Goal: Task Accomplishment & Management: Contribute content

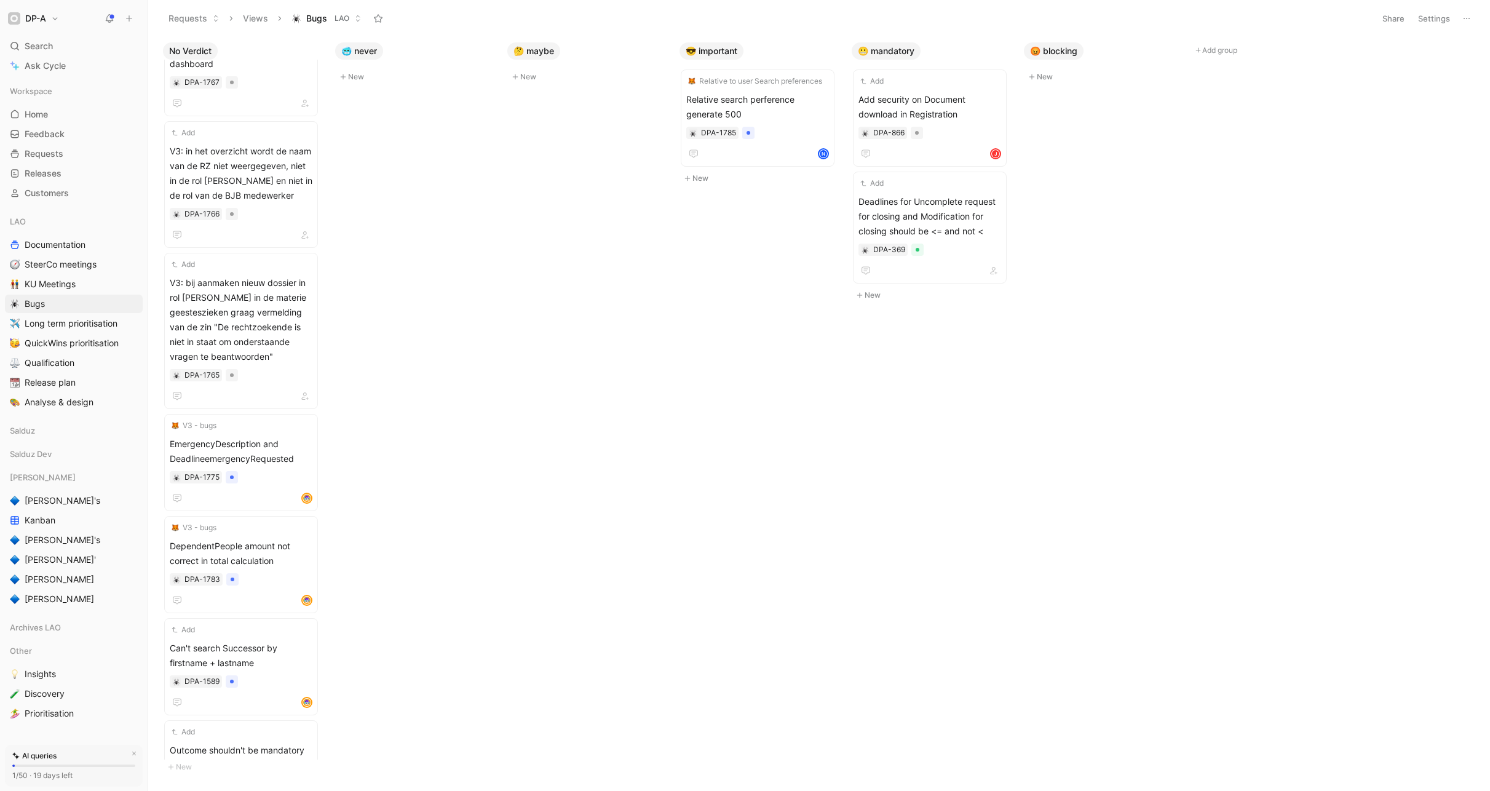
scroll to position [1410, 0]
click at [45, 489] on span "[PERSON_NAME]'s" at bounding box center [63, 500] width 76 height 12
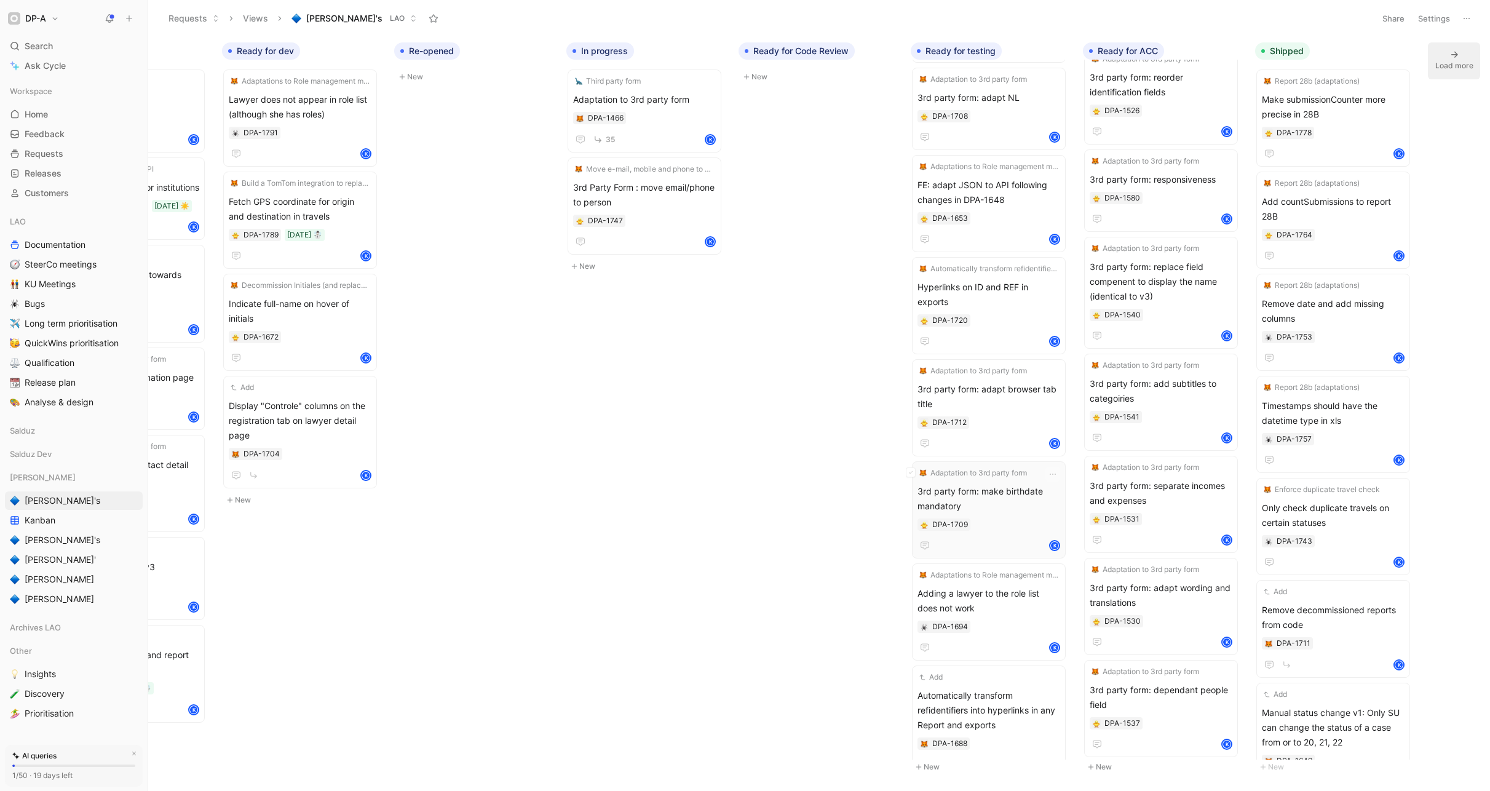
scroll to position [1040, 0]
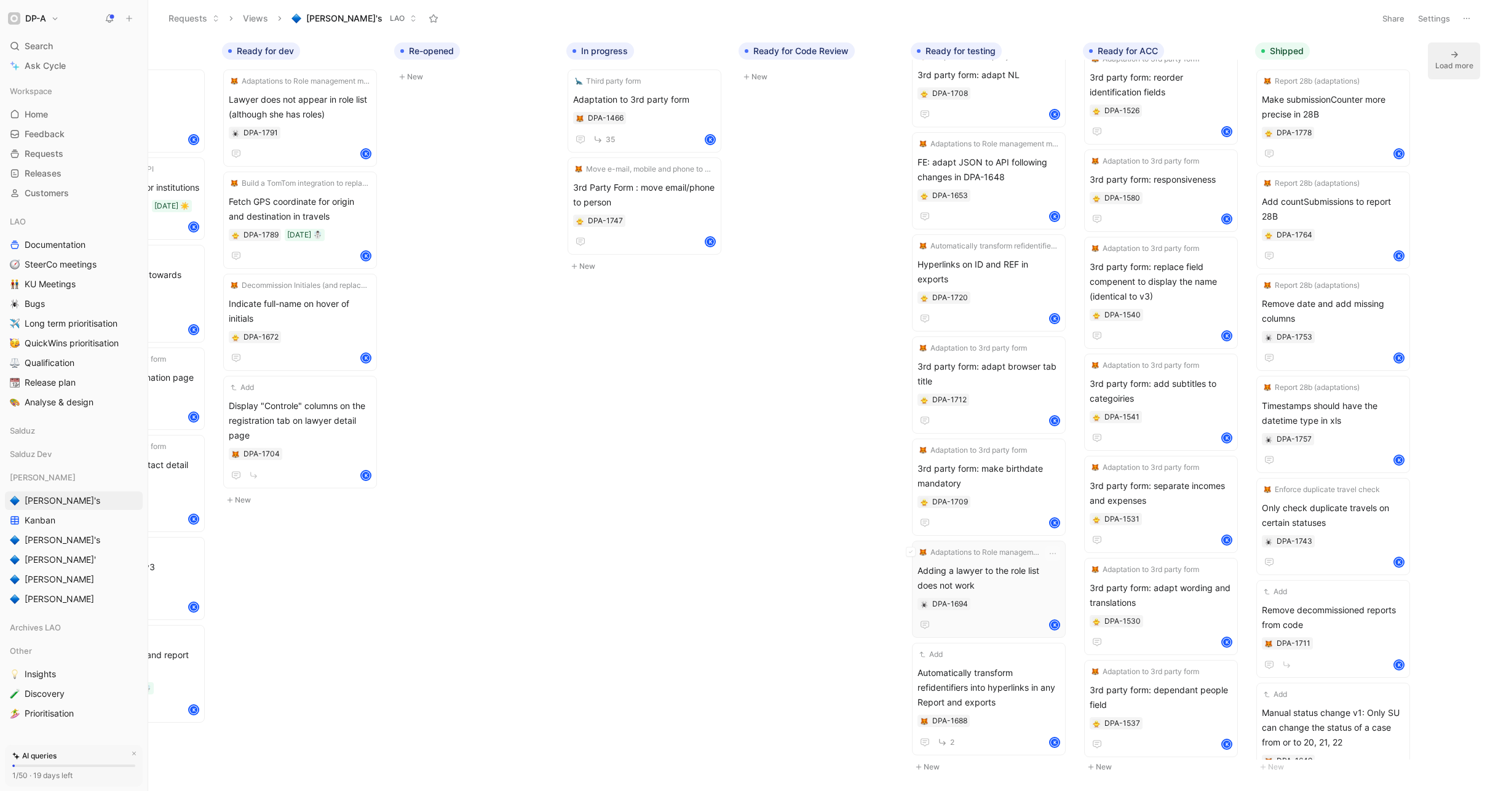
click at [906, 489] on span "Adding a lawyer to the role list does not work" at bounding box center [988, 578] width 143 height 30
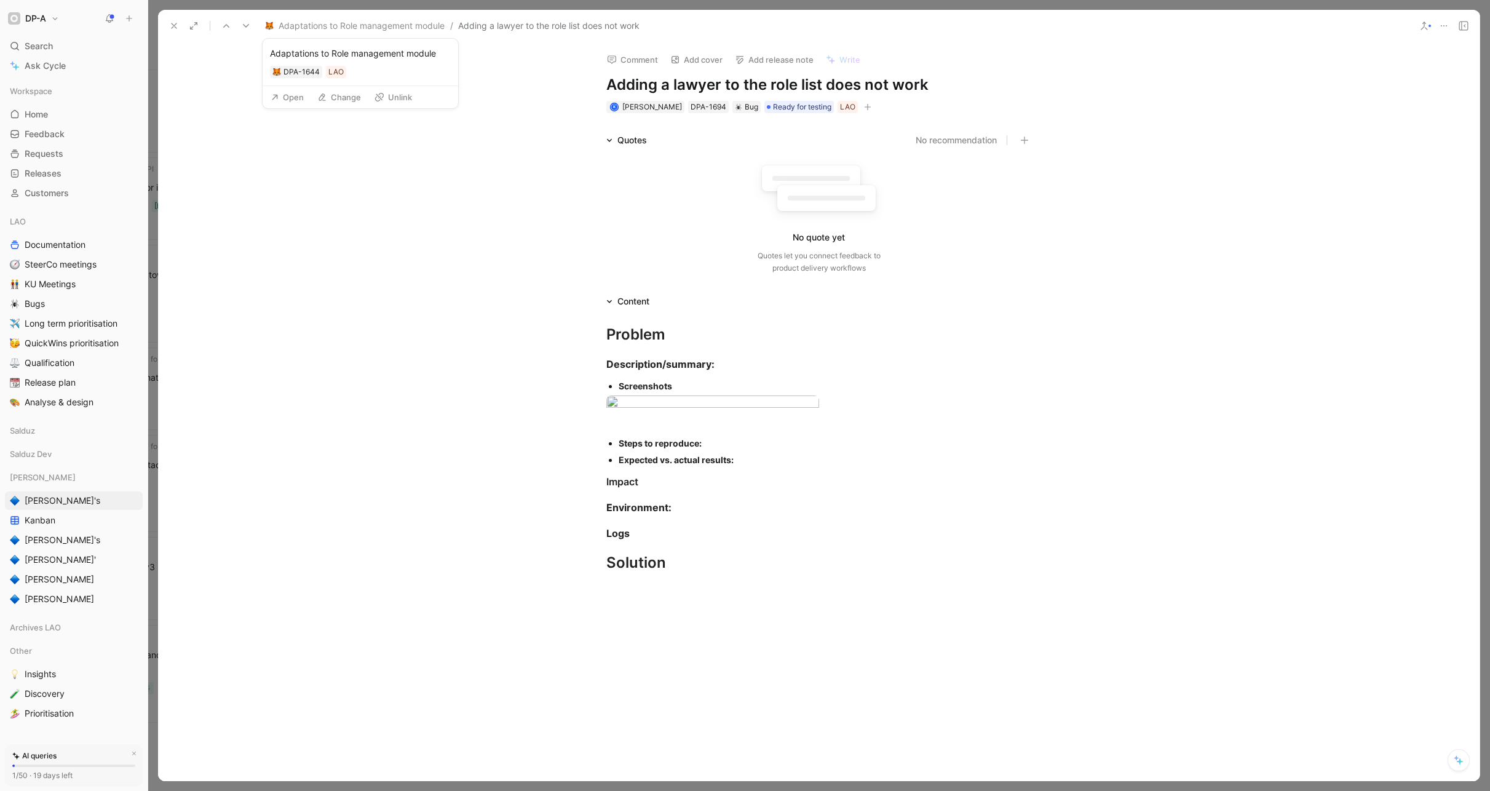
click at [285, 100] on button "Open" at bounding box center [287, 97] width 44 height 17
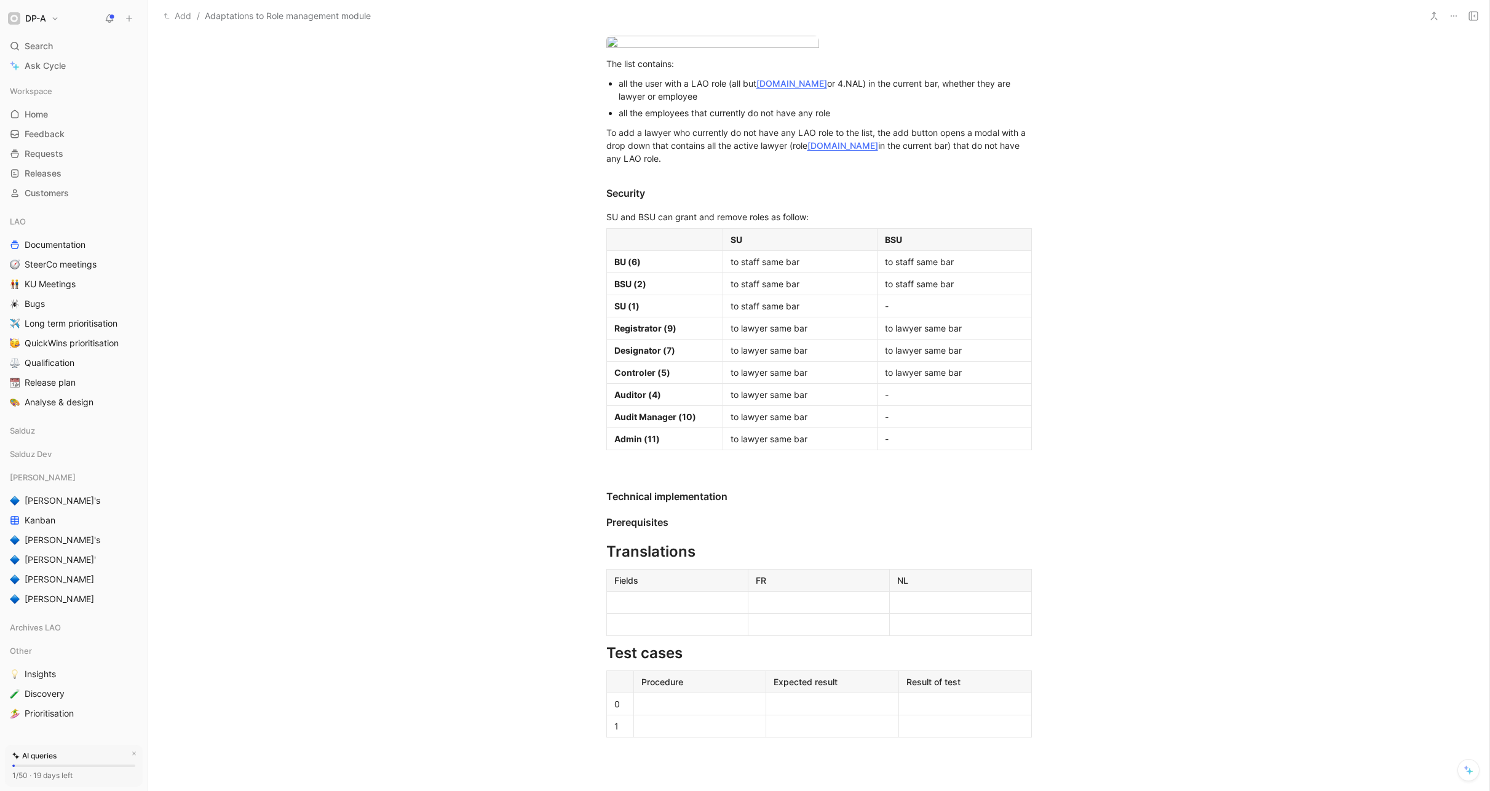
scroll to position [907, 0]
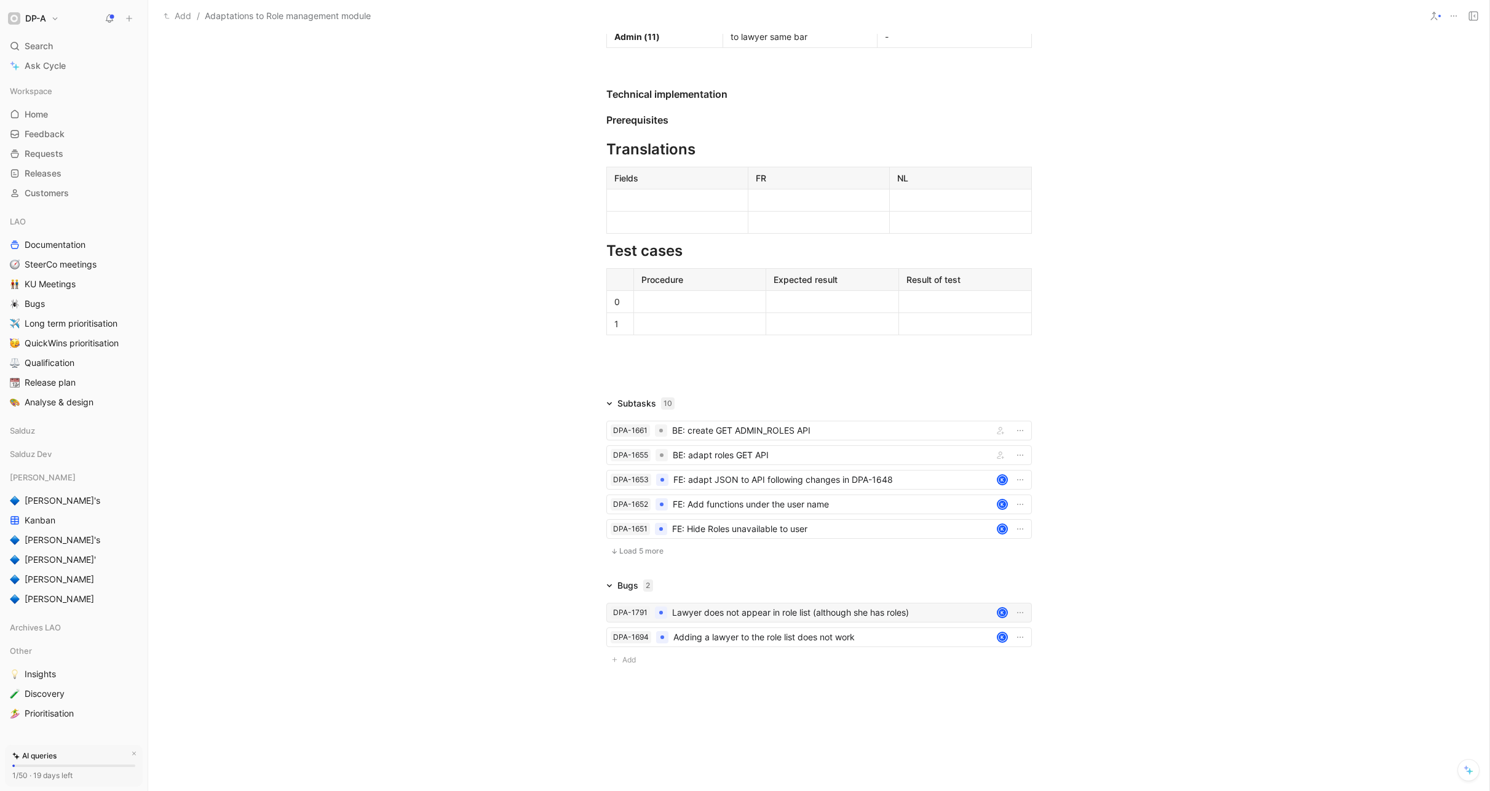
click at [750, 489] on div "Lawyer does not appear in role list (although she has roles)" at bounding box center [832, 612] width 320 height 15
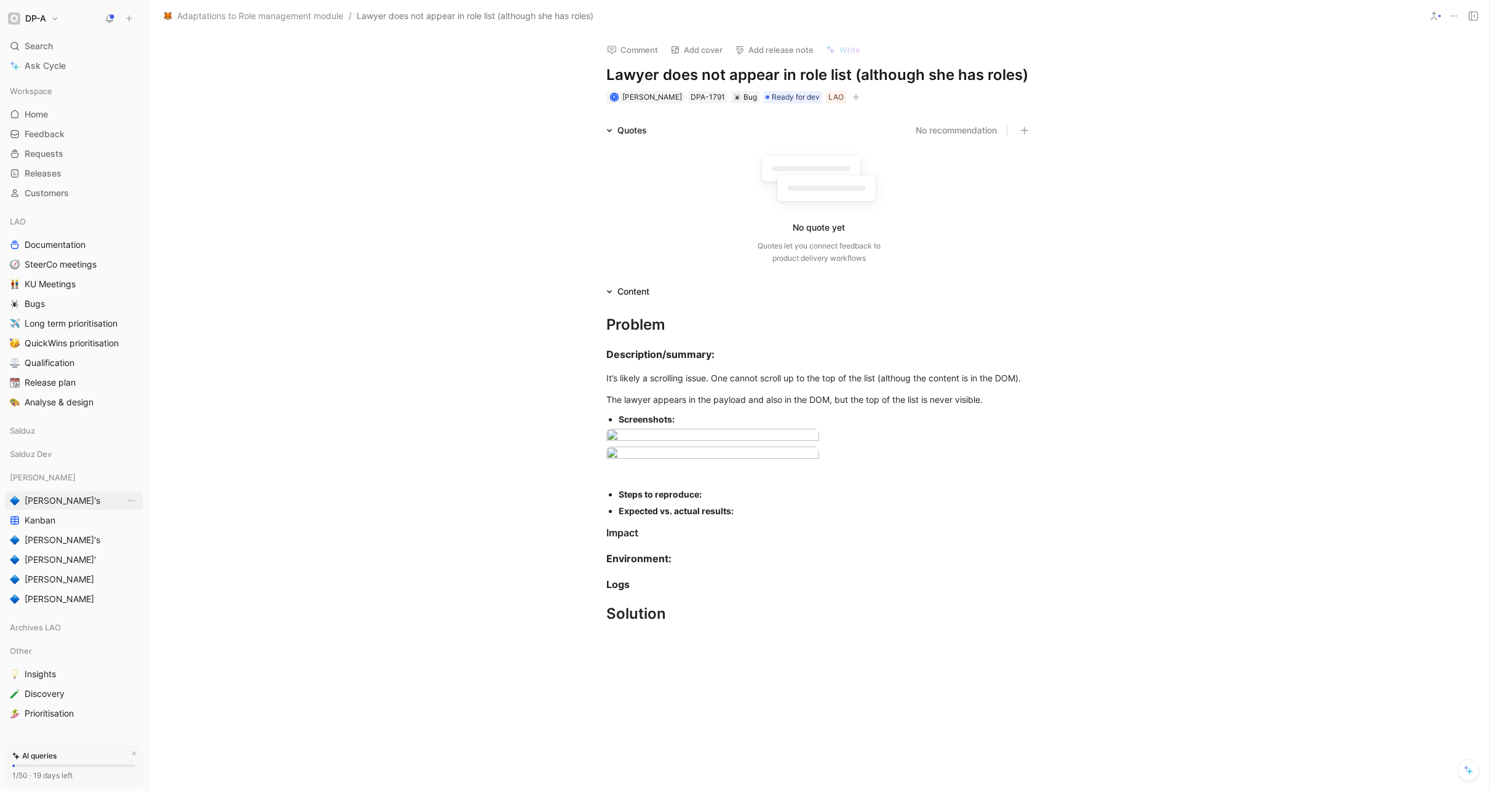
click at [45, 489] on span "[PERSON_NAME]'s" at bounding box center [63, 500] width 76 height 12
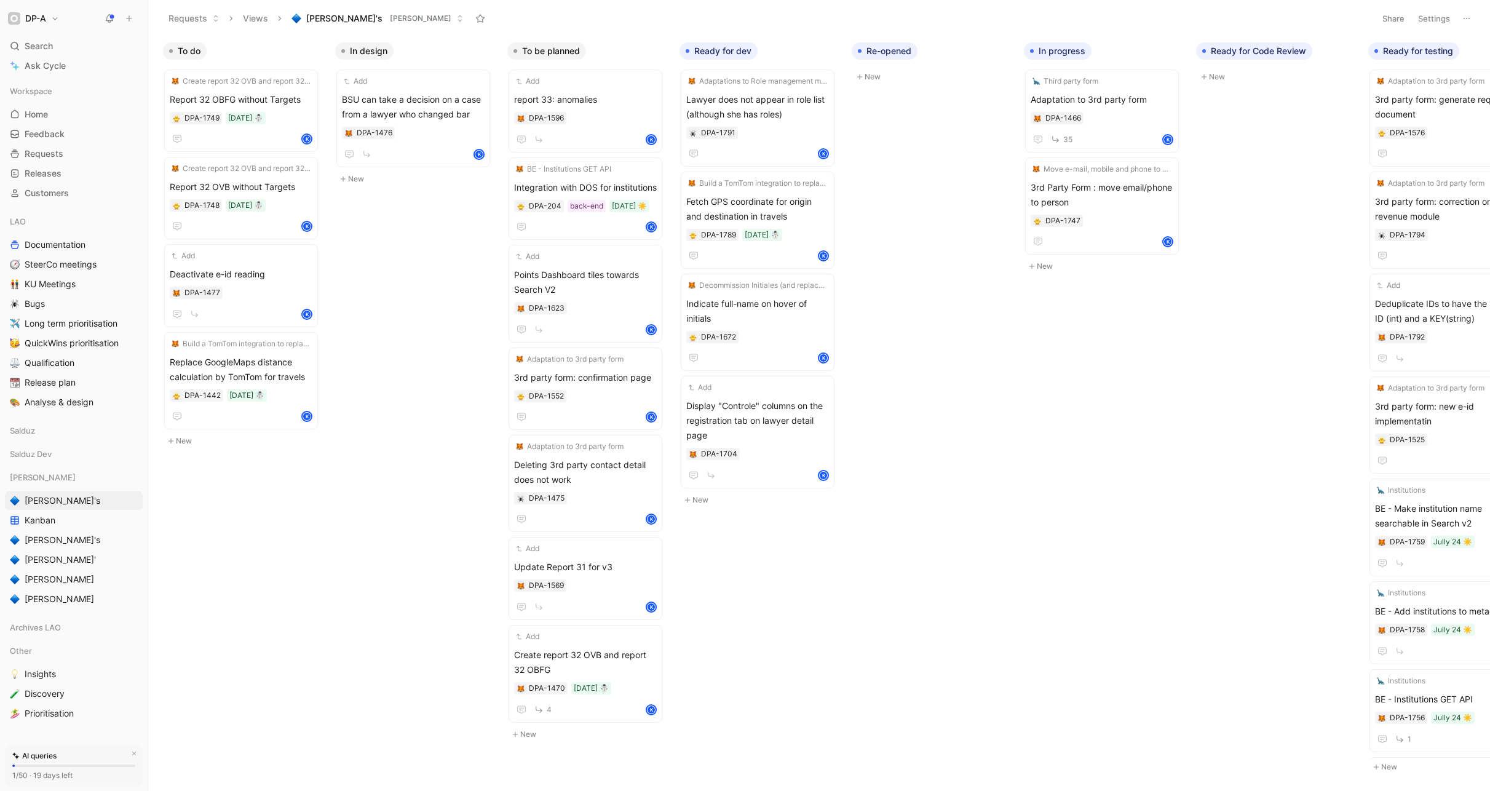
click at [775, 489] on div "To do Create report 32 OVB and report 32 OBFG Report 32 OBFG without Targets DP…" at bounding box center [819, 413] width 1342 height 754
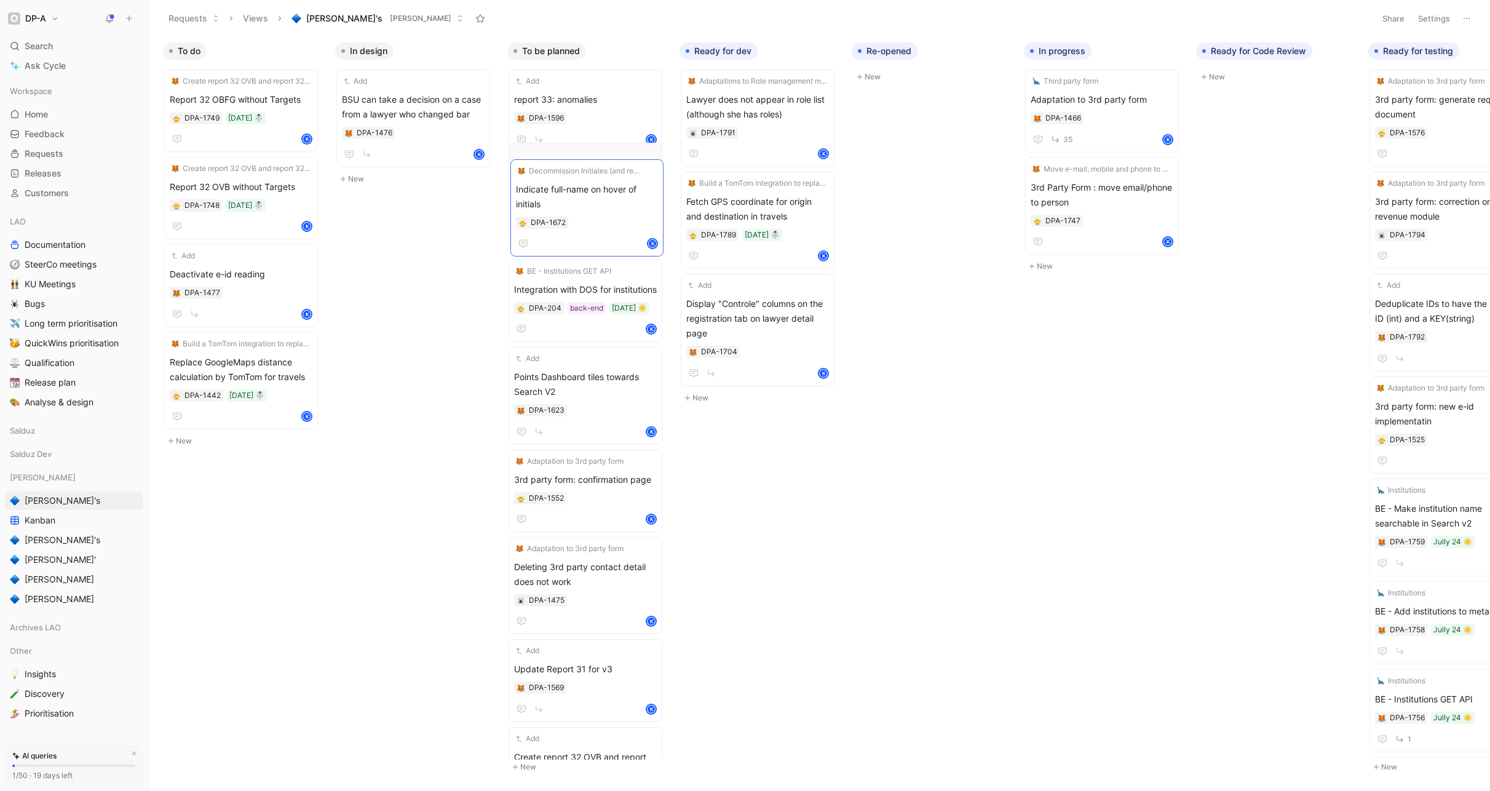
drag, startPoint x: 772, startPoint y: 318, endPoint x: 601, endPoint y: 204, distance: 205.5
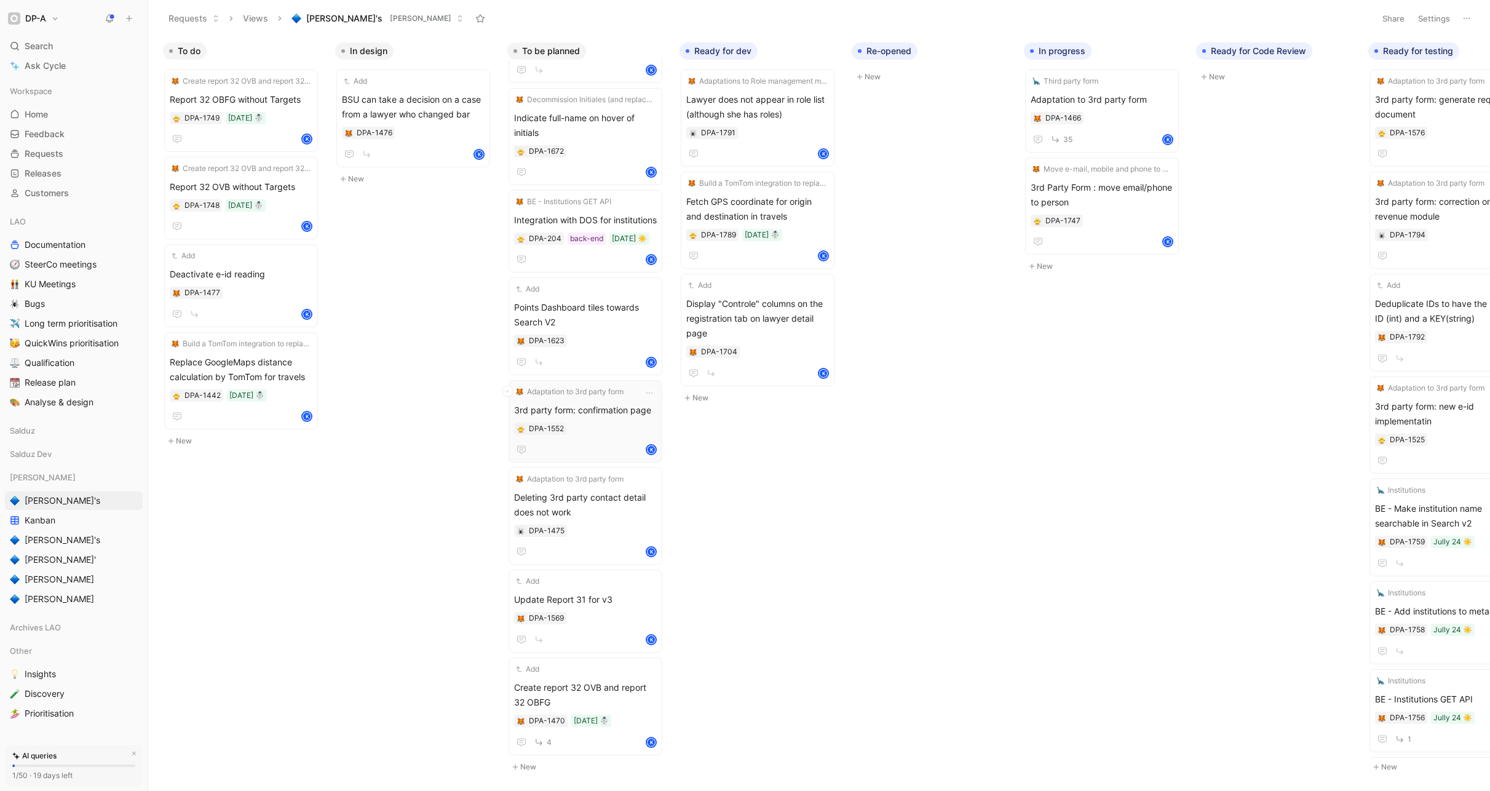
scroll to position [91, 0]
click at [33, 50] on span "Search" at bounding box center [39, 46] width 28 height 15
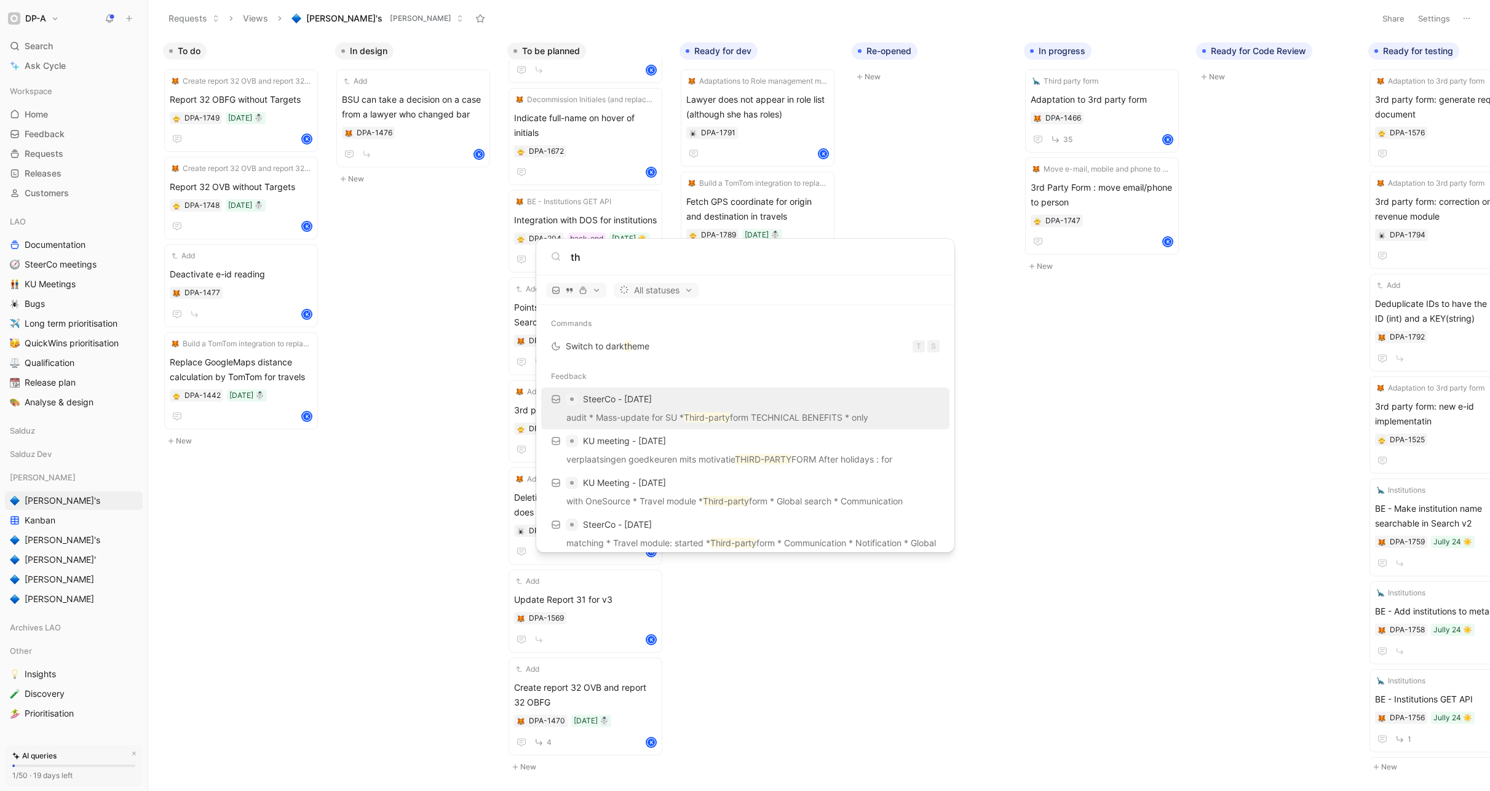
type input "t"
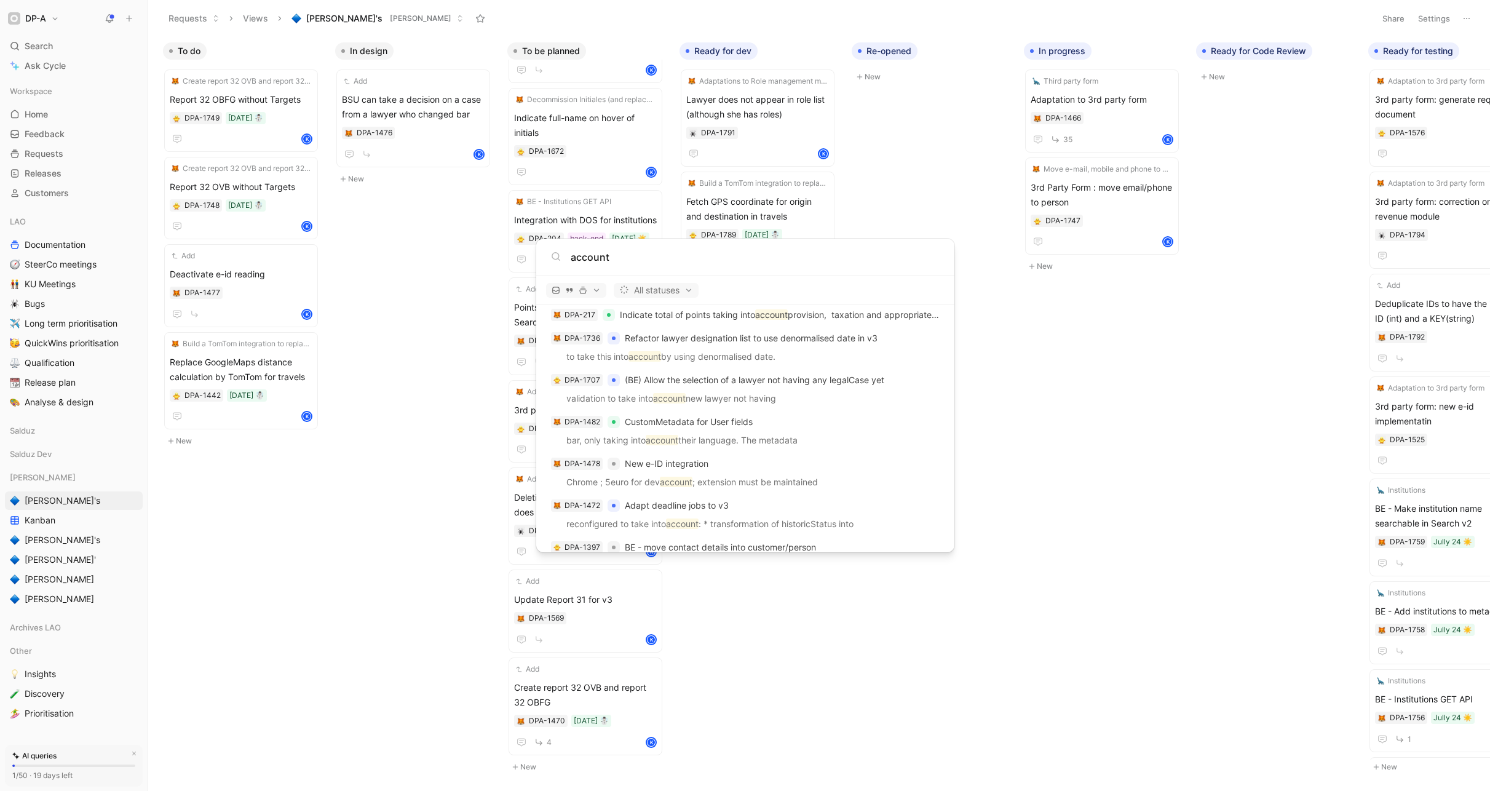
scroll to position [1387, 0]
click at [620, 263] on input "account" at bounding box center [755, 257] width 369 height 15
click at [620, 262] on input "account" at bounding box center [755, 257] width 369 height 15
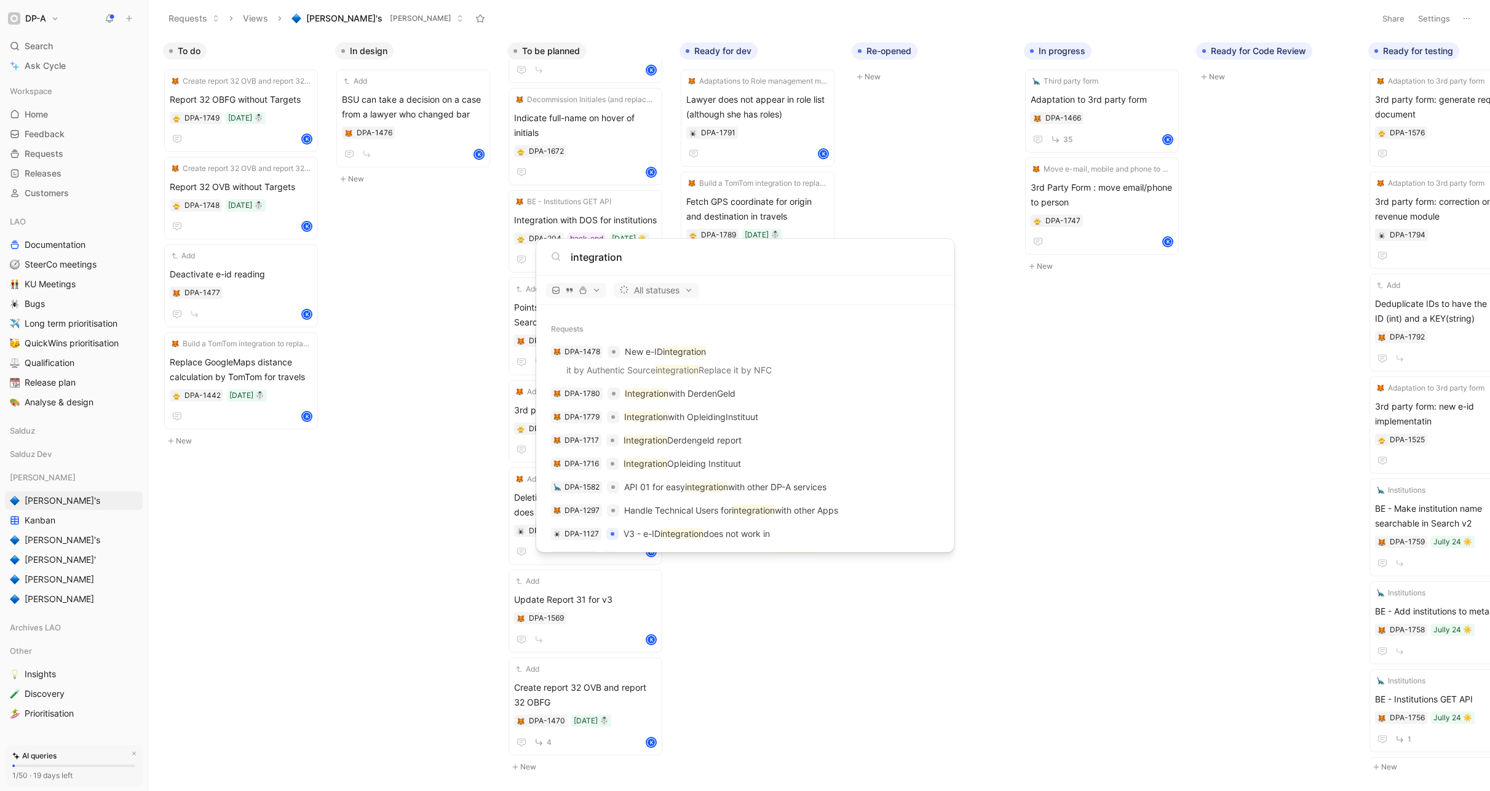
scroll to position [773, 0]
type input "integration"
click at [694, 391] on p "Integration with DerdenGeld" at bounding box center [680, 389] width 111 height 15
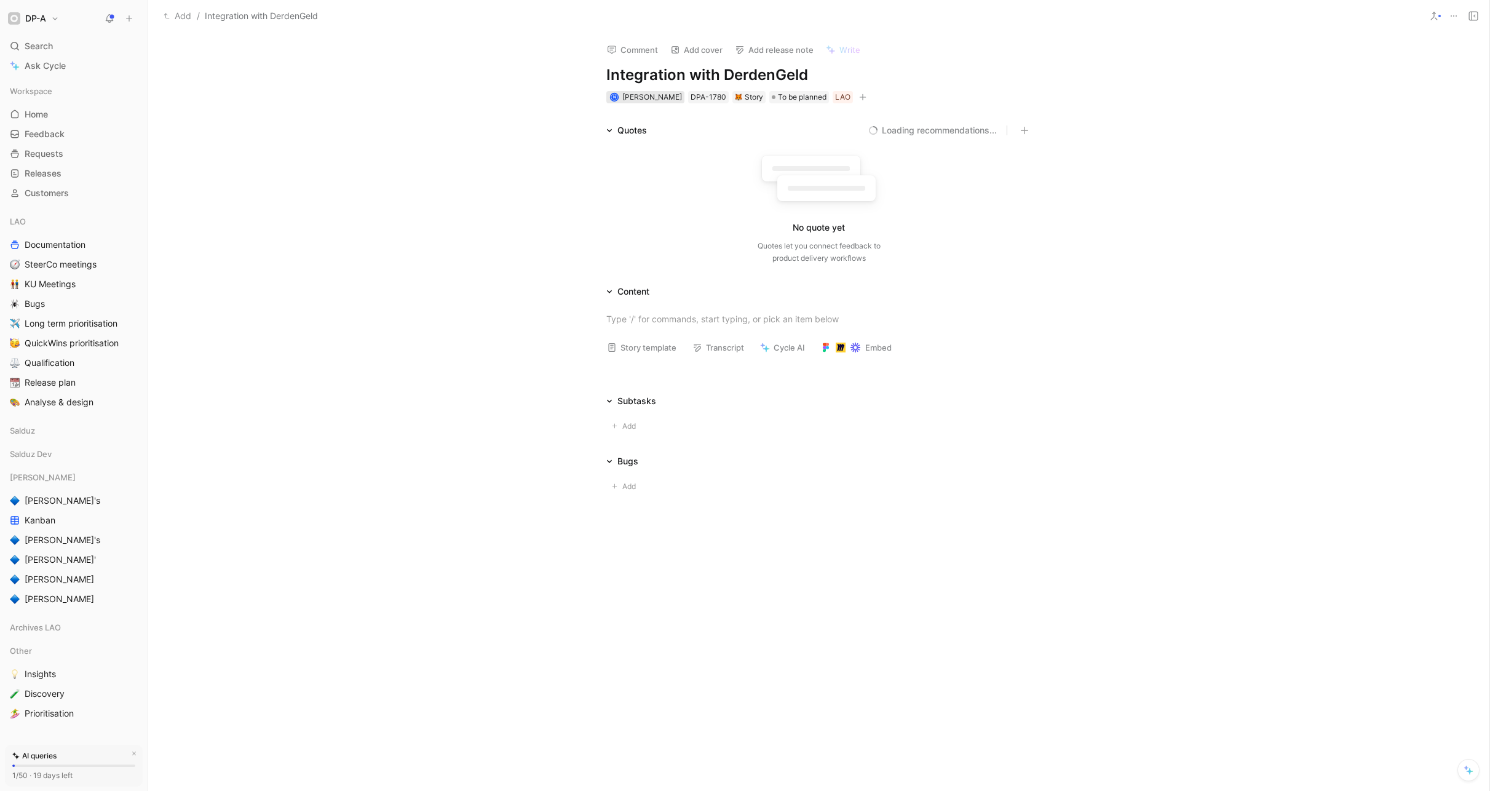
click at [656, 97] on span "Nicolas Gielen" at bounding box center [652, 96] width 60 height 9
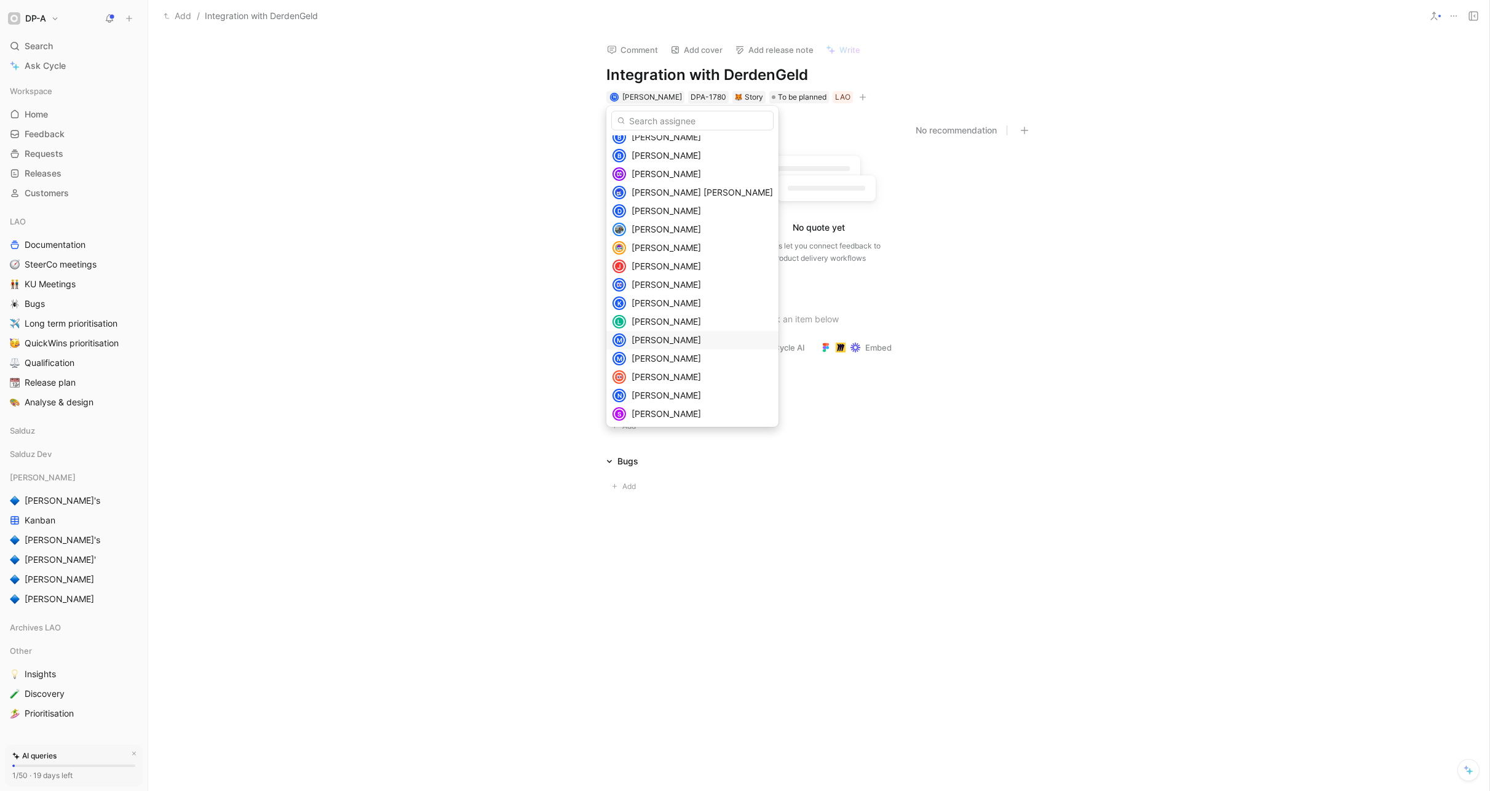
scroll to position [64, 0]
click at [666, 295] on div "[PERSON_NAME]" at bounding box center [701, 302] width 141 height 15
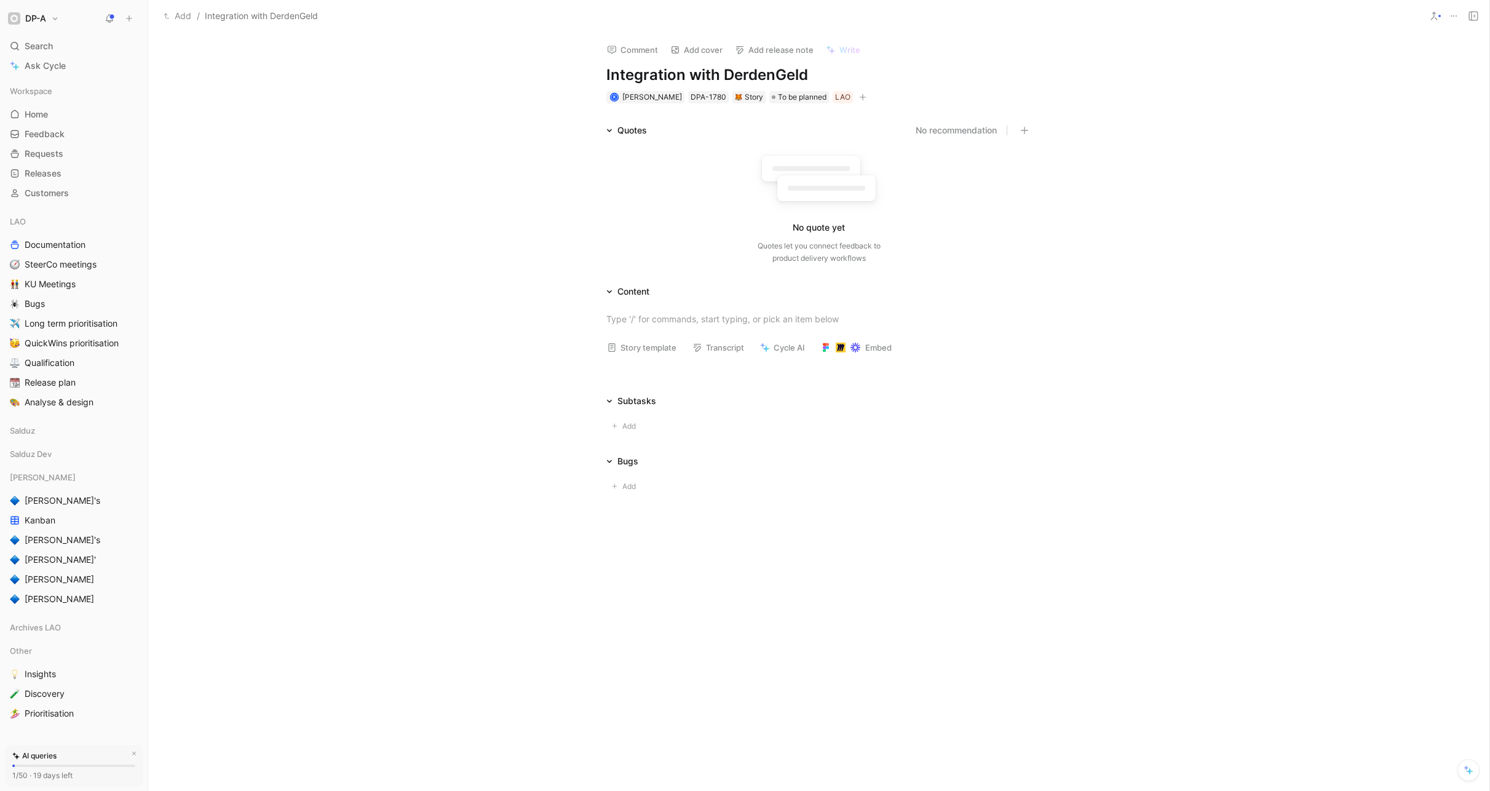
click at [646, 344] on button "Story template" at bounding box center [641, 347] width 81 height 17
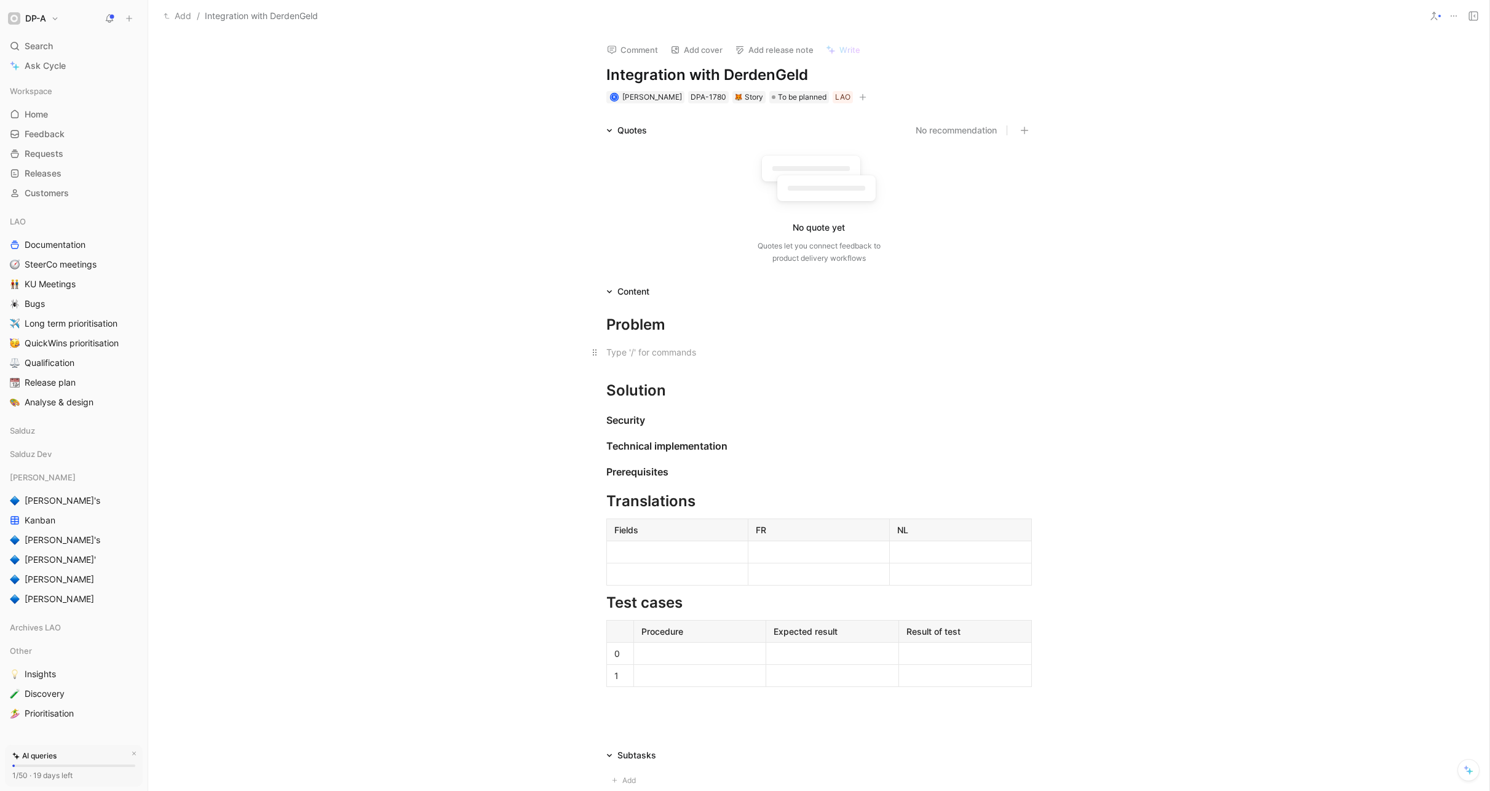
click at [646, 346] on div at bounding box center [818, 352] width 425 height 13
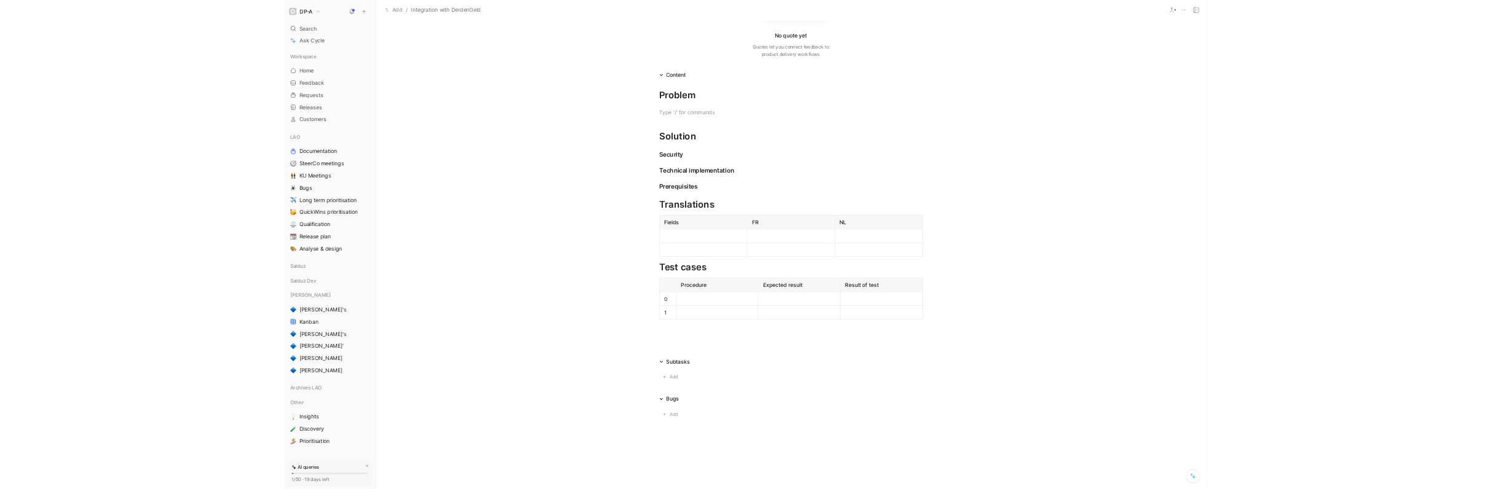
scroll to position [181, 0]
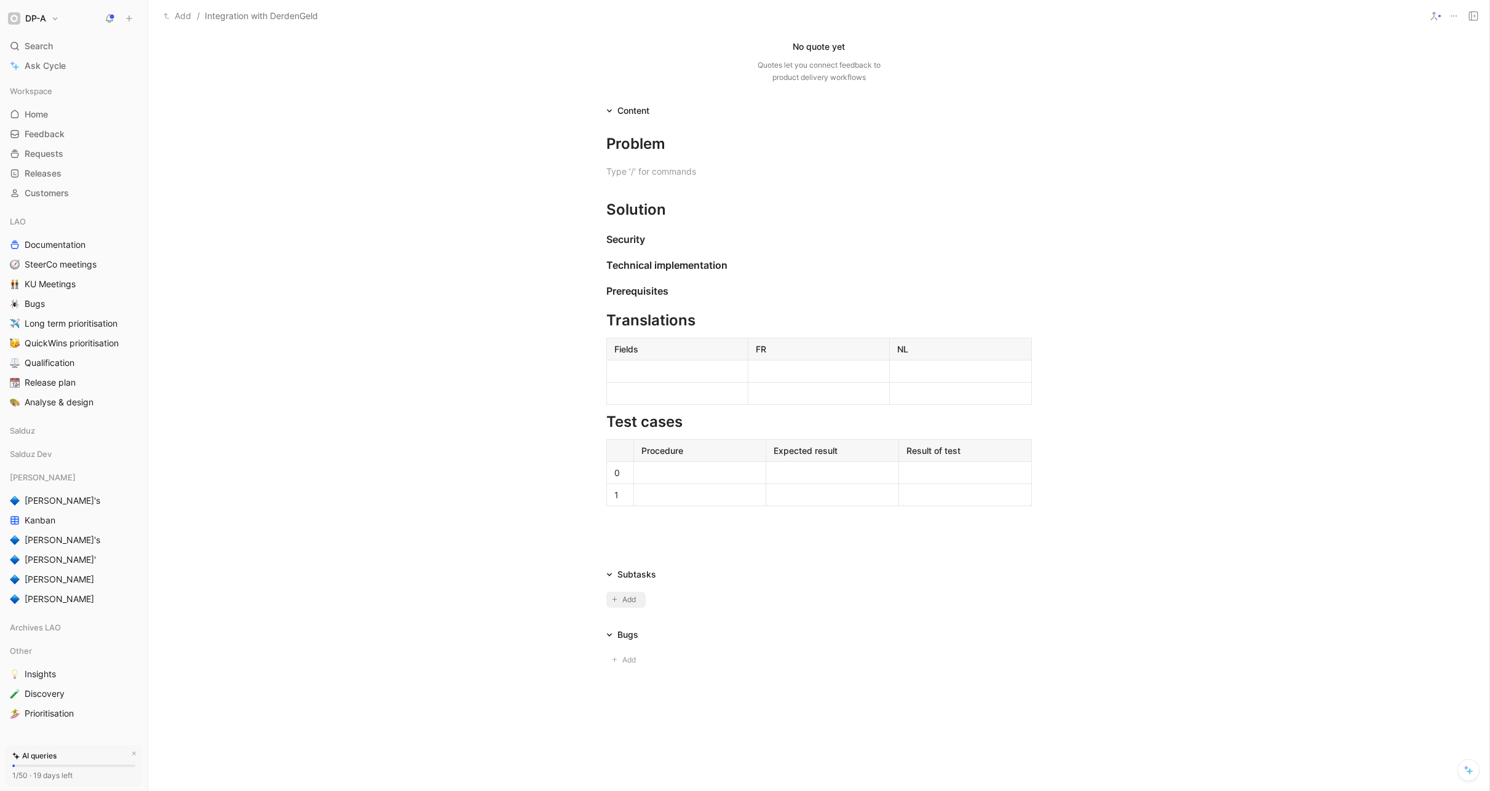
click at [628, 489] on span "Add" at bounding box center [630, 599] width 17 height 12
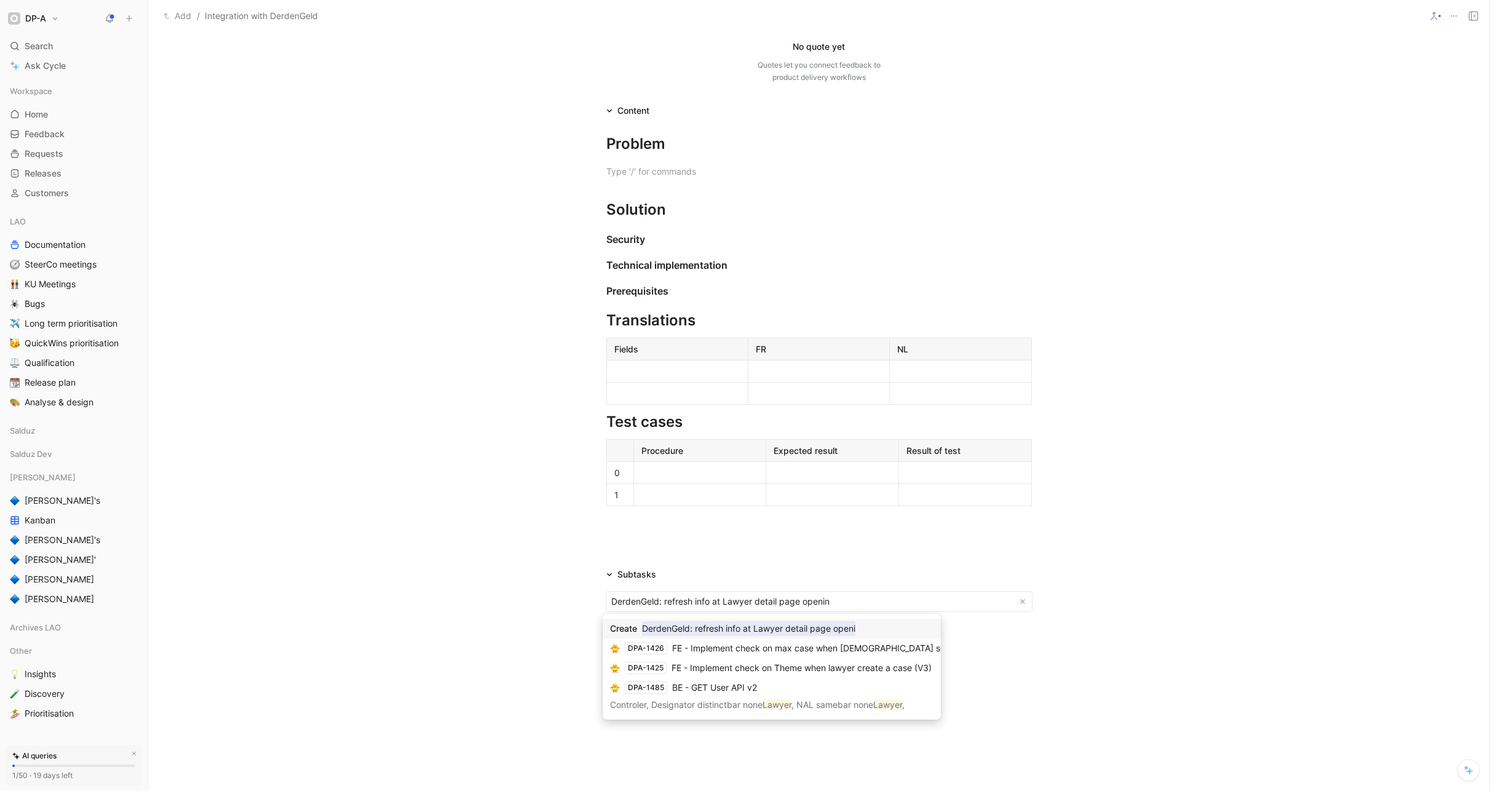
type input "DerdenGeld: refresh info at Lawyer detail page opening"
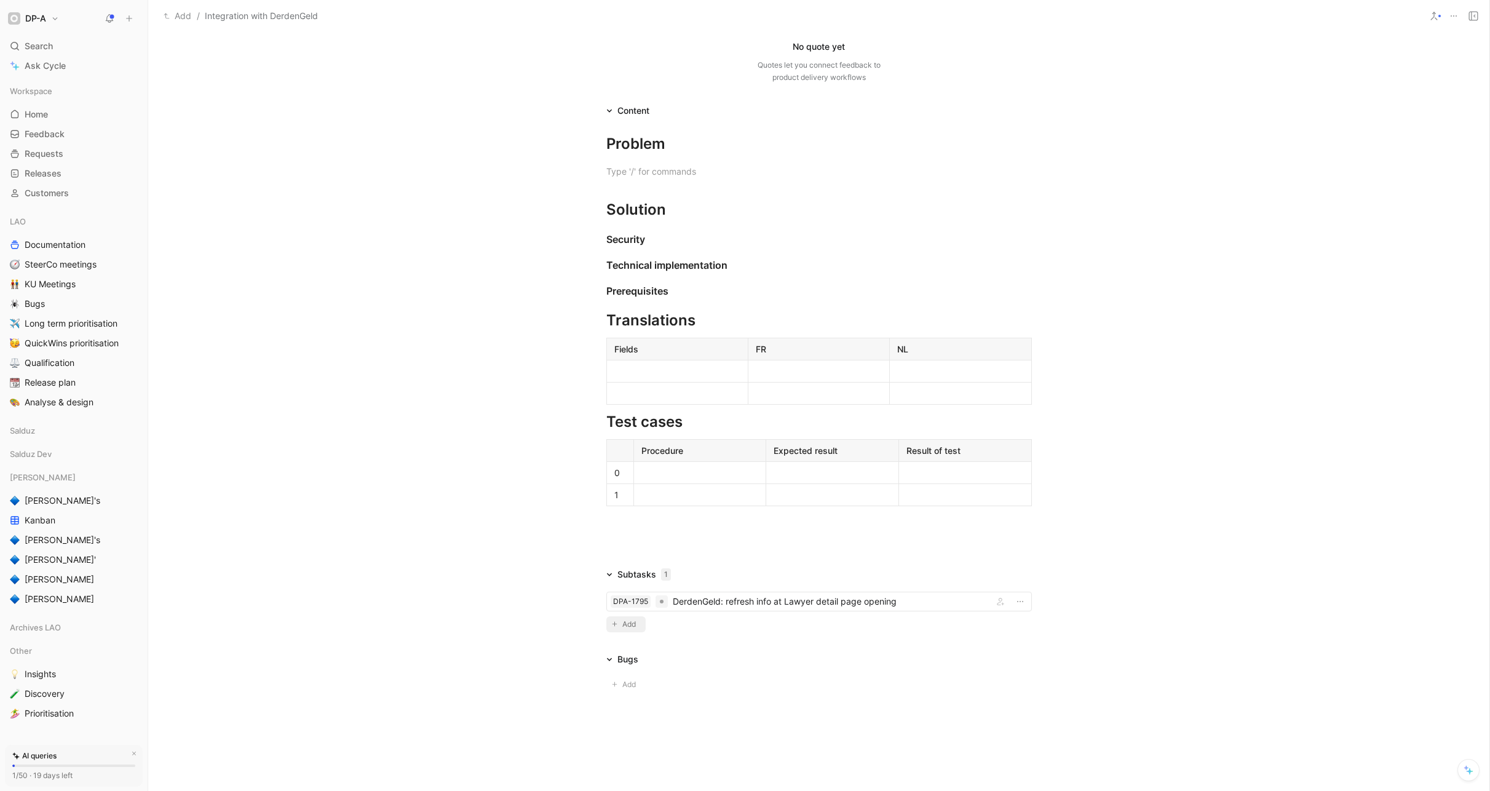
click at [626, 489] on span "Add" at bounding box center [630, 624] width 17 height 12
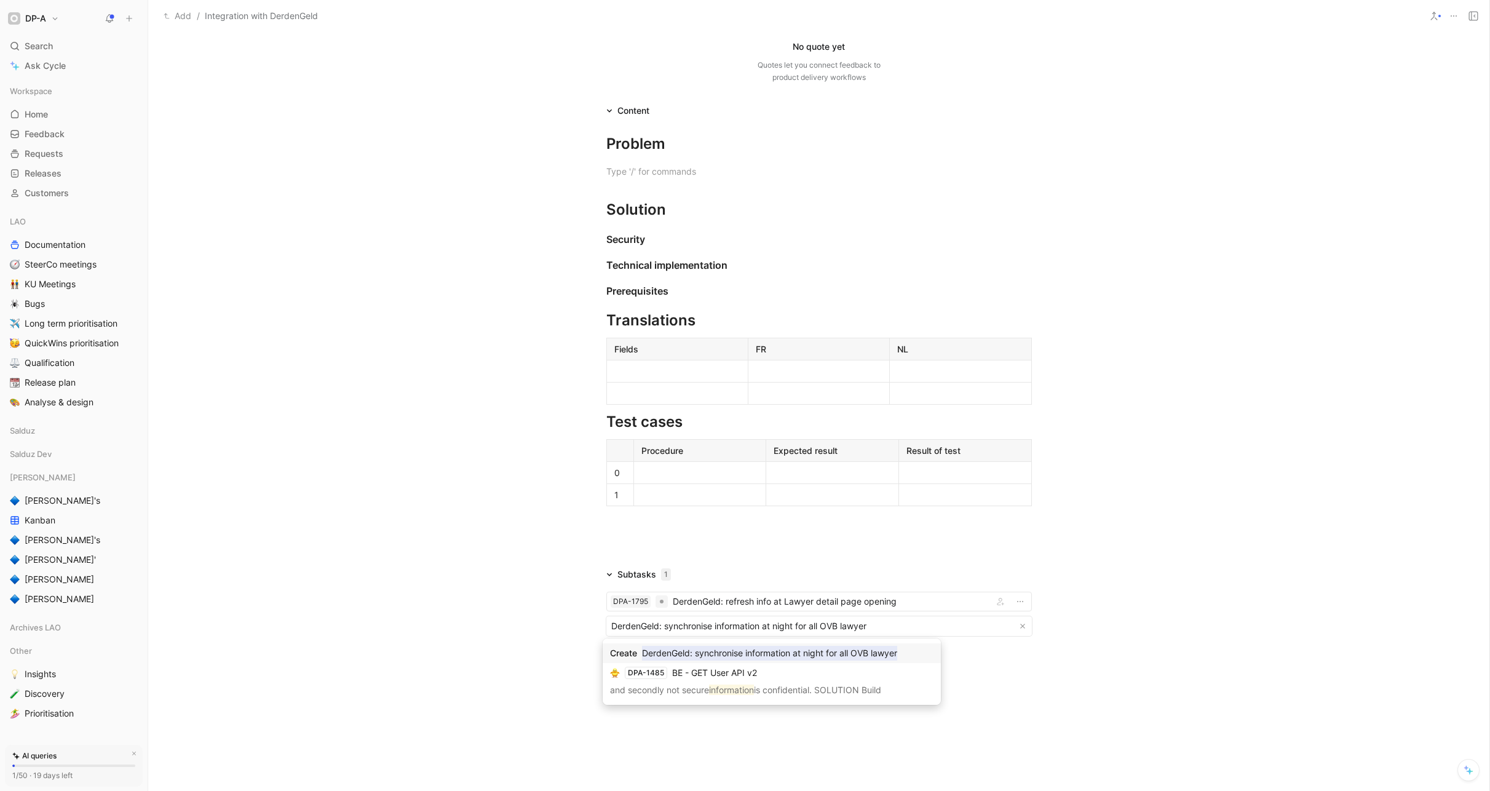
type input "DerdenGeld: synchronise information at night for all OVB lawyers"
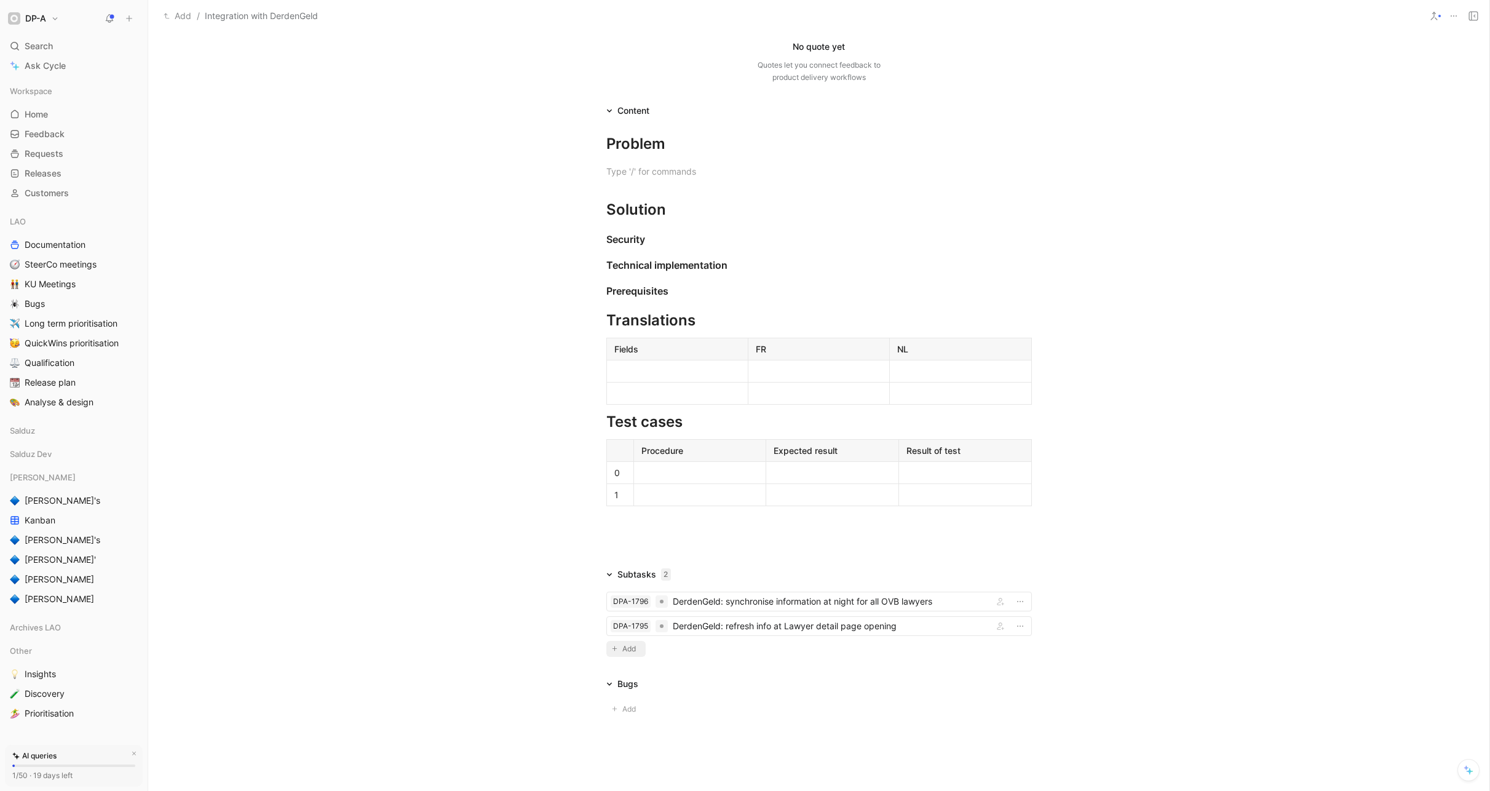
click at [626, 489] on span "Add" at bounding box center [630, 648] width 17 height 12
click at [644, 172] on div at bounding box center [818, 171] width 425 height 13
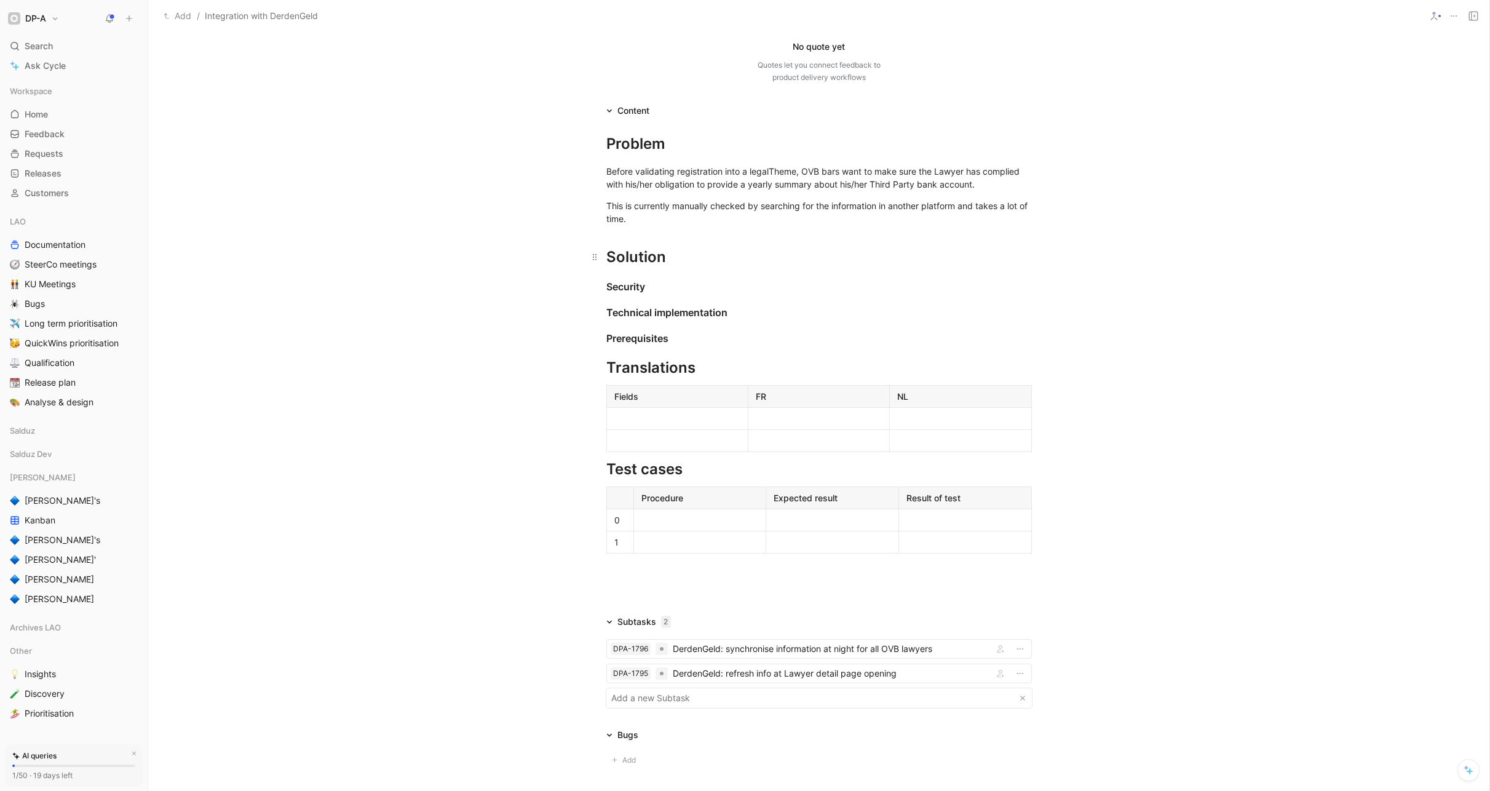
click at [664, 259] on div "Solution" at bounding box center [818, 257] width 425 height 22
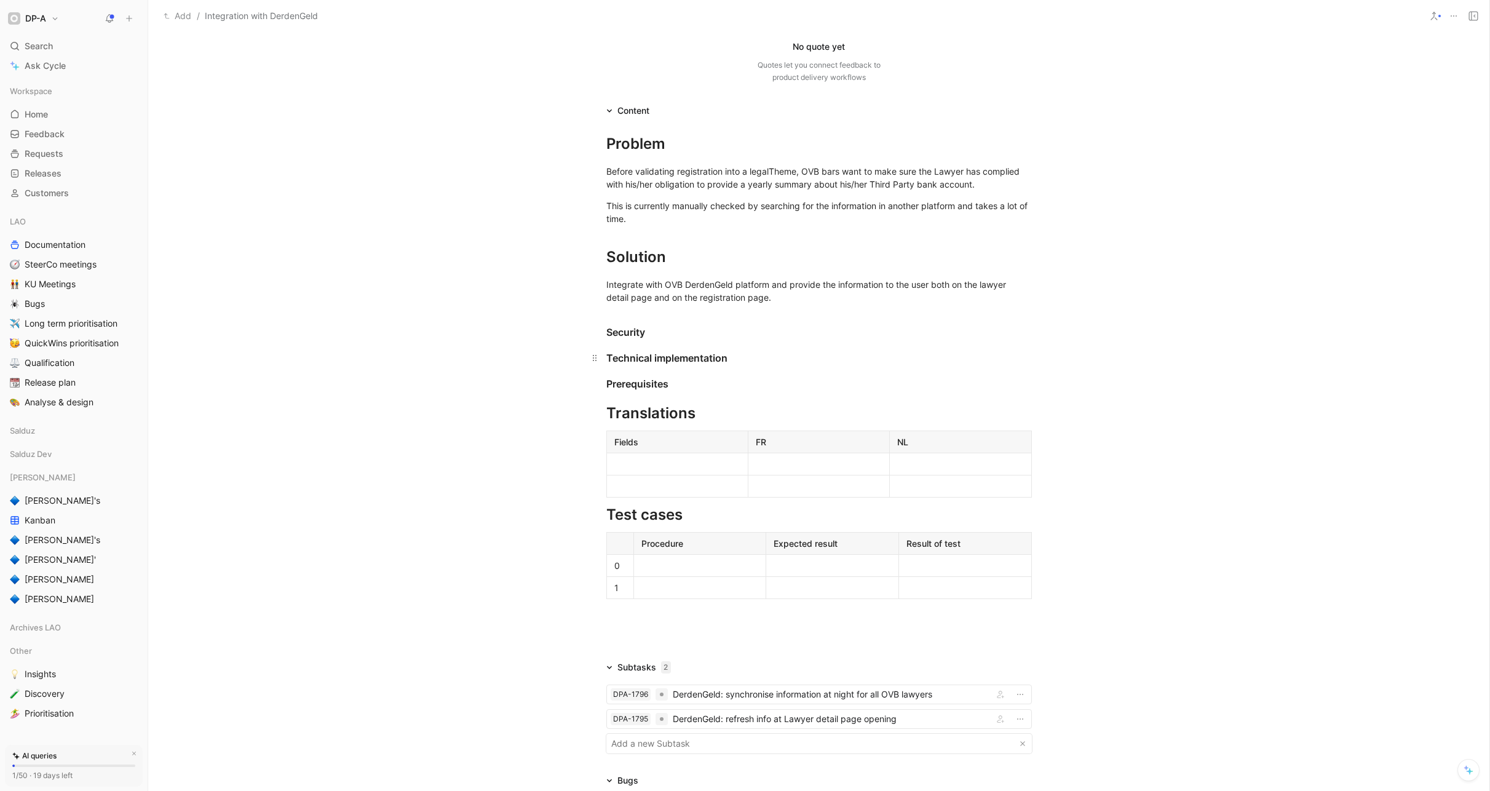
click at [751, 360] on div "Technical implementation" at bounding box center [818, 357] width 425 height 15
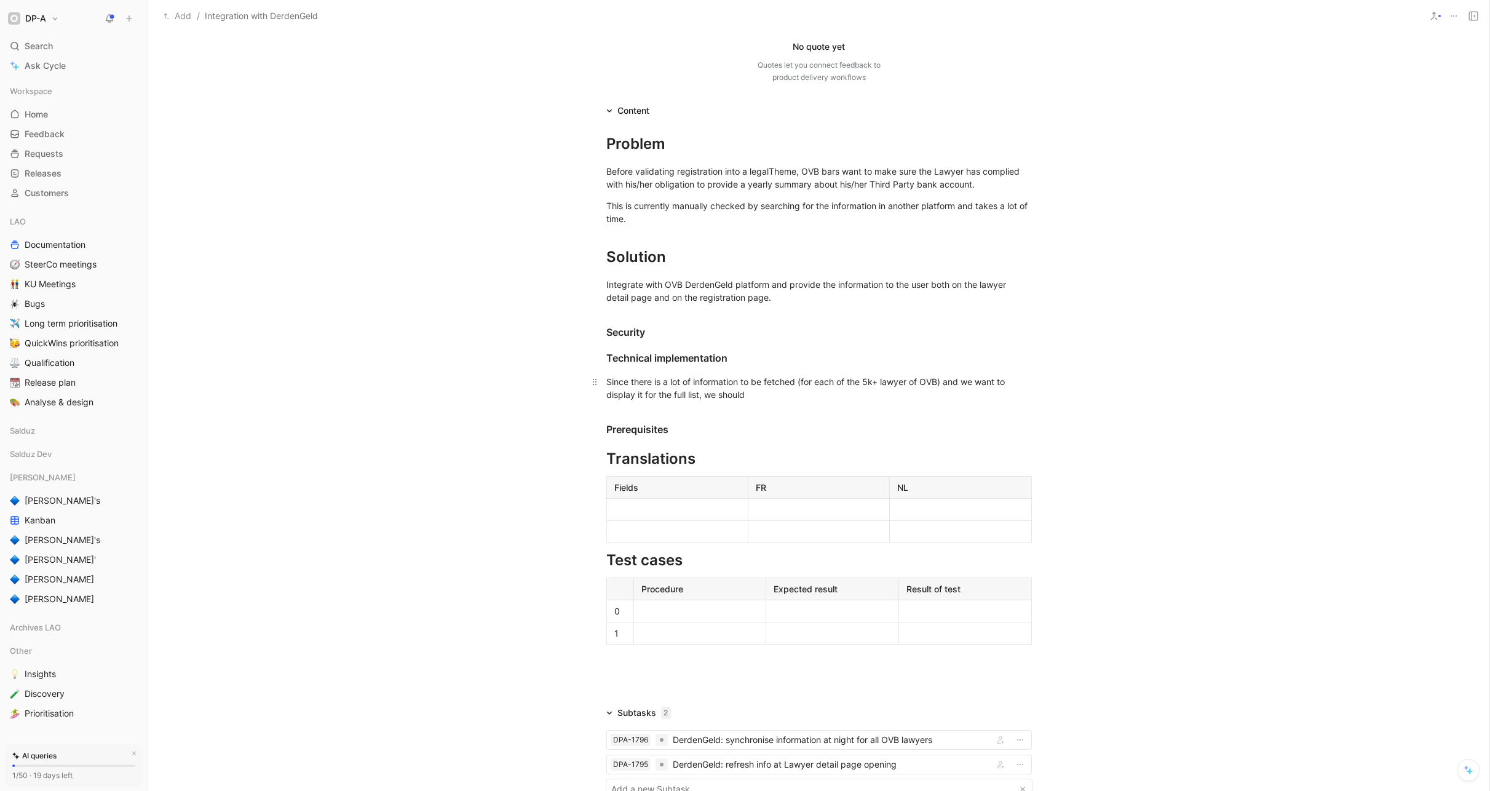
click at [700, 394] on div "Since there is a lot of information to be fetched (for each of the 5k+ lawyer o…" at bounding box center [818, 388] width 425 height 26
click at [906, 393] on div "Since there is a lot of information to be fetched (for each of the 5k+ lawyer o…" at bounding box center [818, 388] width 425 height 26
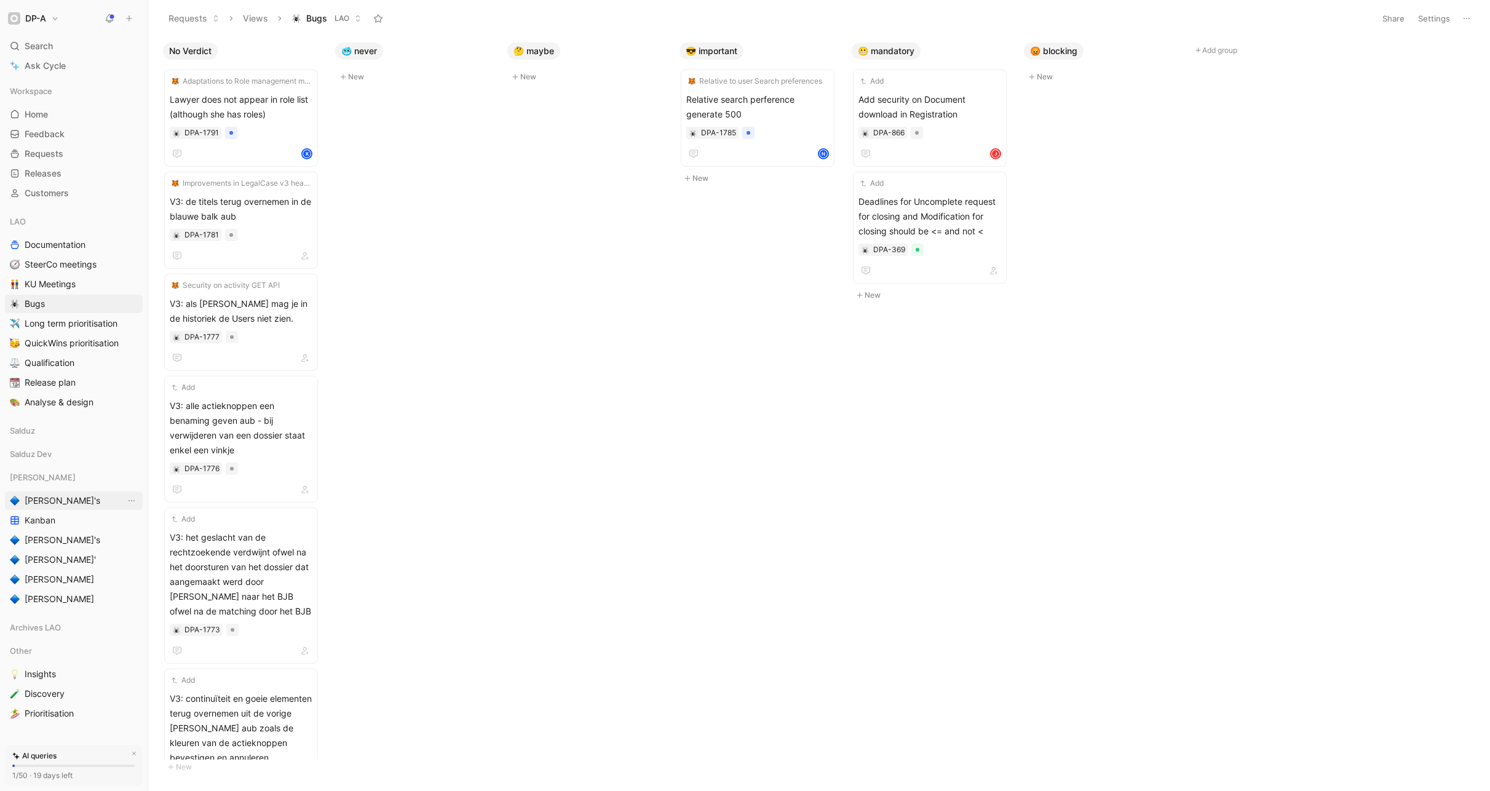
click at [46, 489] on span "[PERSON_NAME]'s" at bounding box center [63, 500] width 76 height 12
